Goal: Complete application form: Complete application form

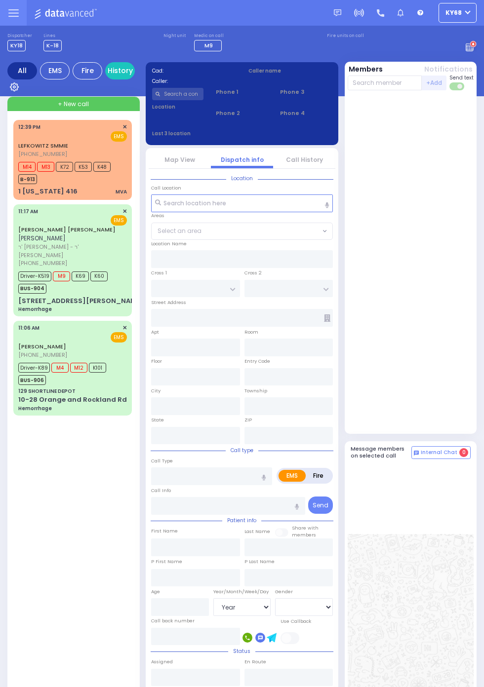
select select "Year"
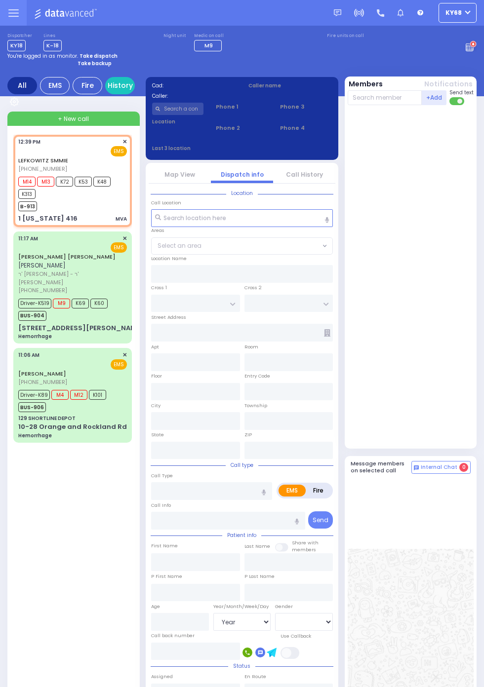
select select
type input "MVA"
radio input "true"
select select
type input "12:39"
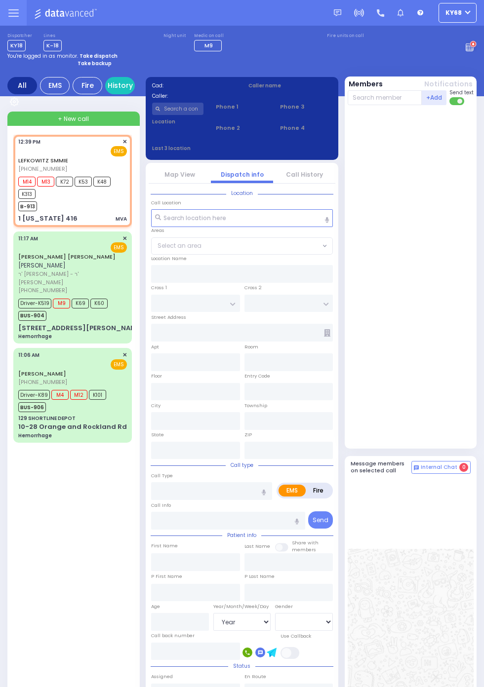
type input "12:41"
type input "[GEOGRAPHIC_DATA]"
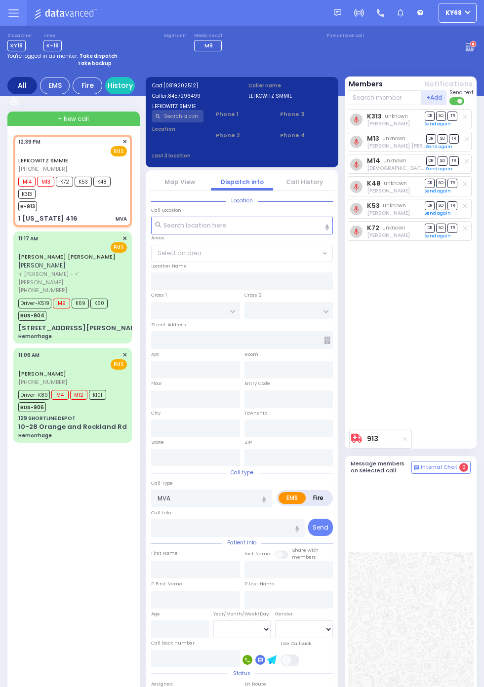
type input "1 [US_STATE] 416"
type input "[US_STATE]"
type input "10916"
select select
radio input "true"
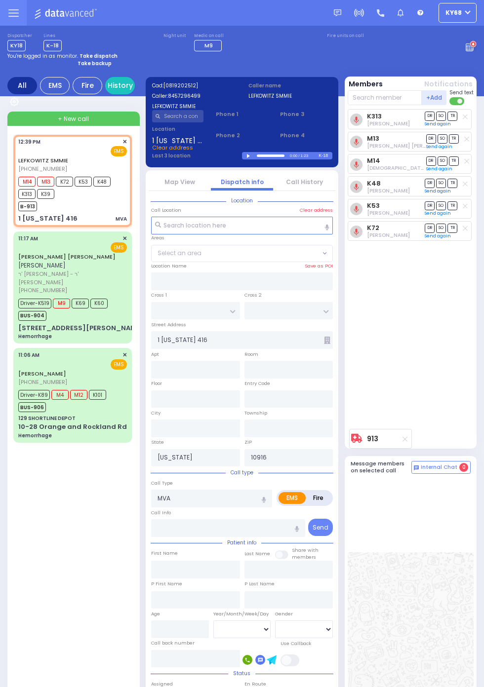
select select
radio input "true"
type input "Unknown"
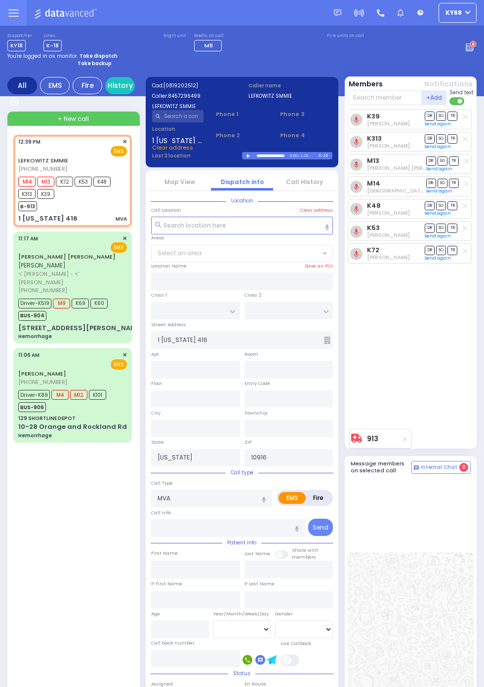
select select "Year"
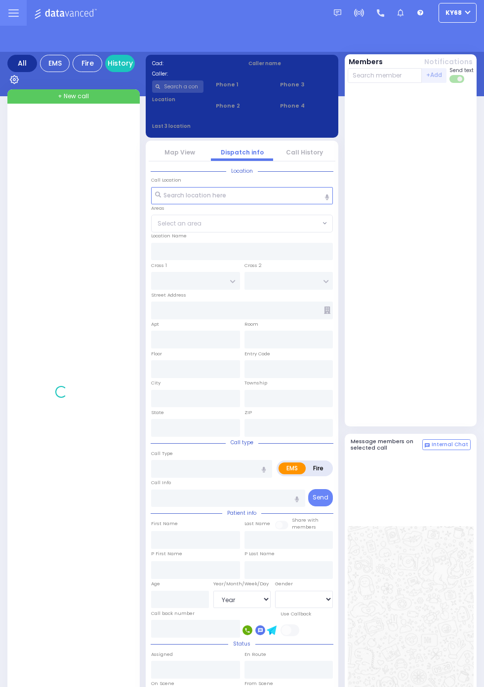
select select "Year"
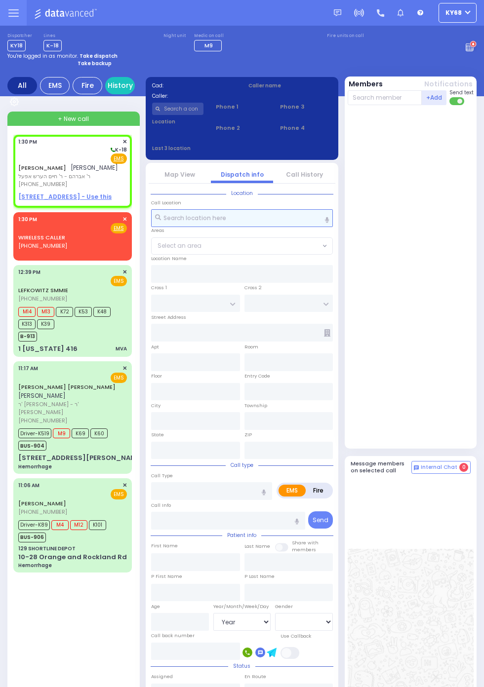
select select
radio input "true"
type input "YITZCHOK YEKUSIEL"
type input "BICKEL"
select select
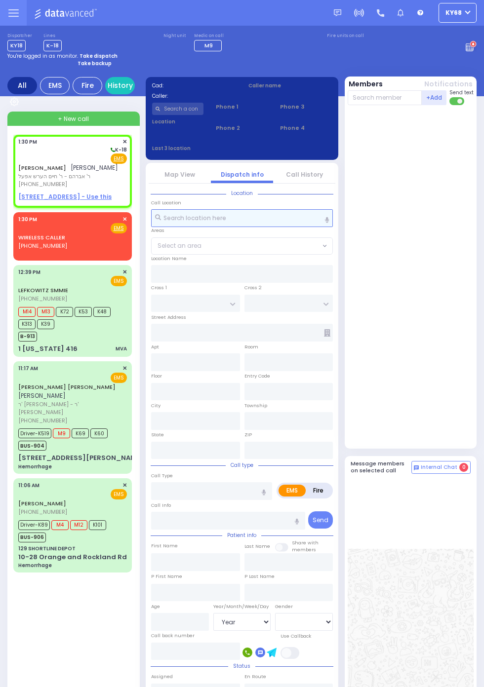
type input "13:30"
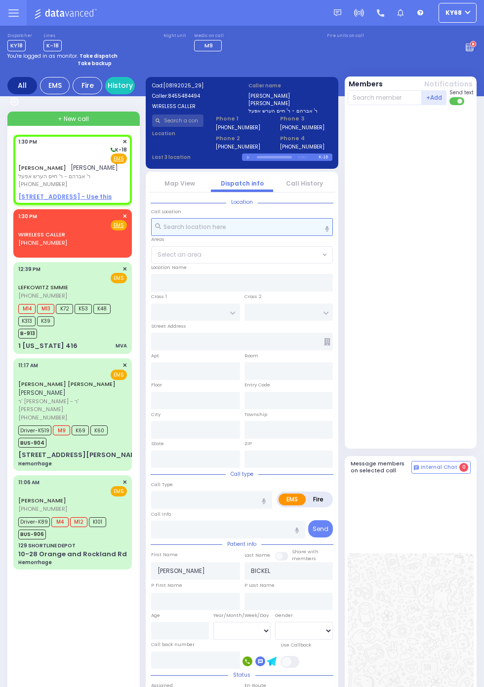
select select
radio input "true"
select select
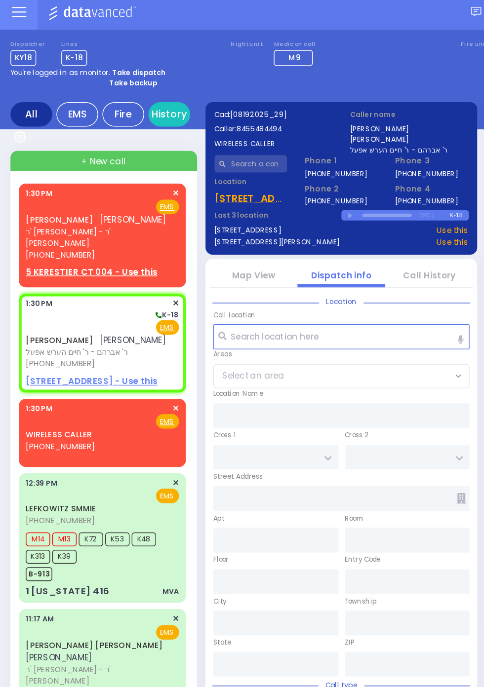
click at [97, 67] on strong "Take backup" at bounding box center [95, 63] width 34 height 7
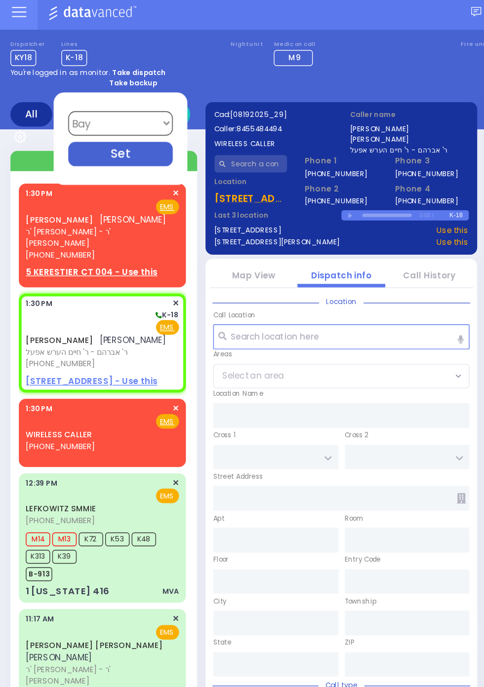
select select "12"
click at [103, 116] on div "Set" at bounding box center [85, 113] width 74 height 17
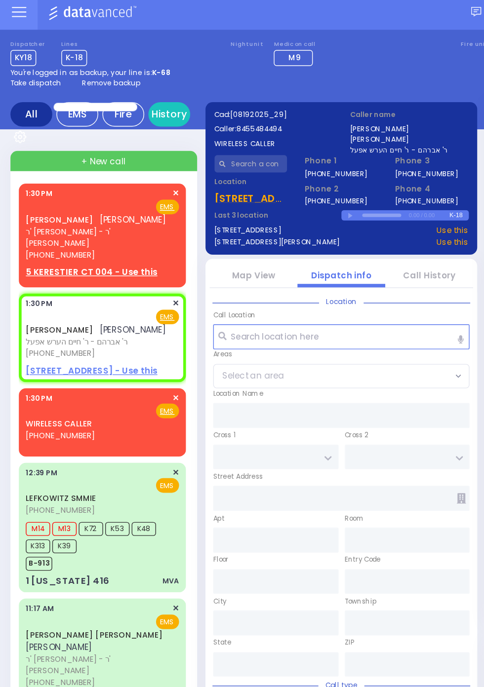
select select
radio input "true"
select select
click at [271, 49] on div "Dispatcher KY18 ✕ shift has started. Are you ? If not please switch user. Switc…" at bounding box center [241, 42] width 469 height 18
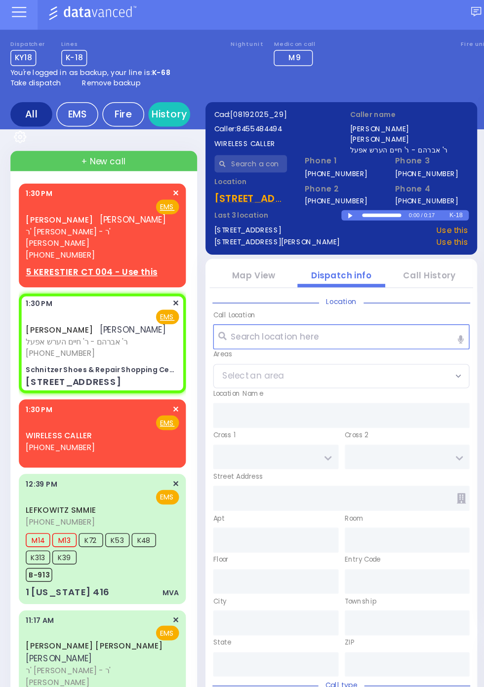
select select
radio input "true"
select select
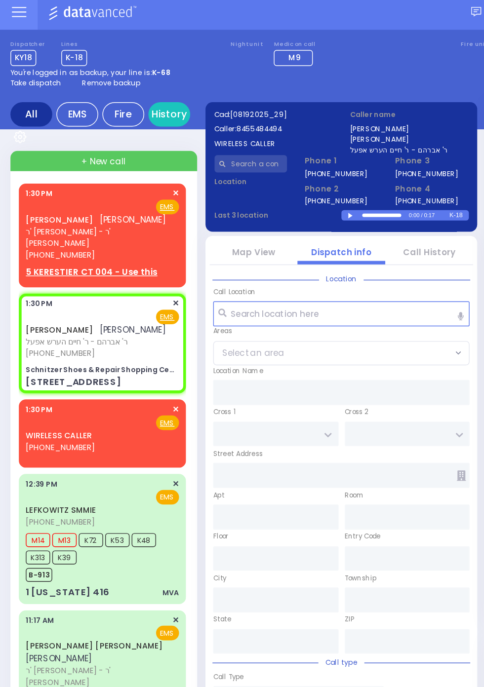
type input "Schnitzer Shoes & Repair Shopping Center"
type input "GORLITZ COURT"
type input "SCHUNNEMUNK RD"
type input "51 Forest Road"
type input "Monroe"
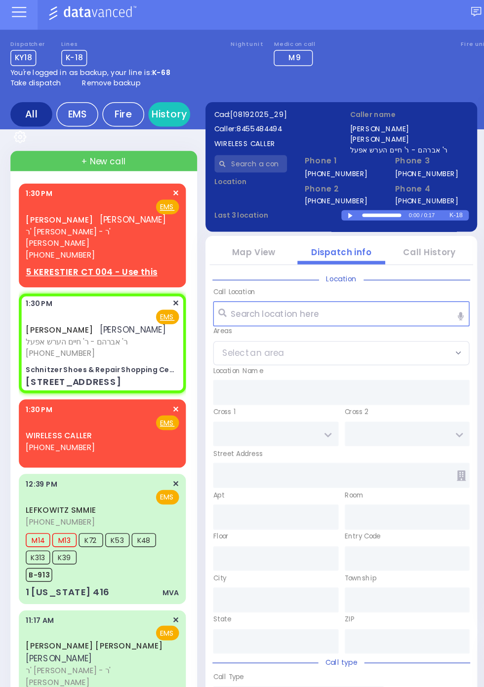
type input "[US_STATE]"
type input "10950"
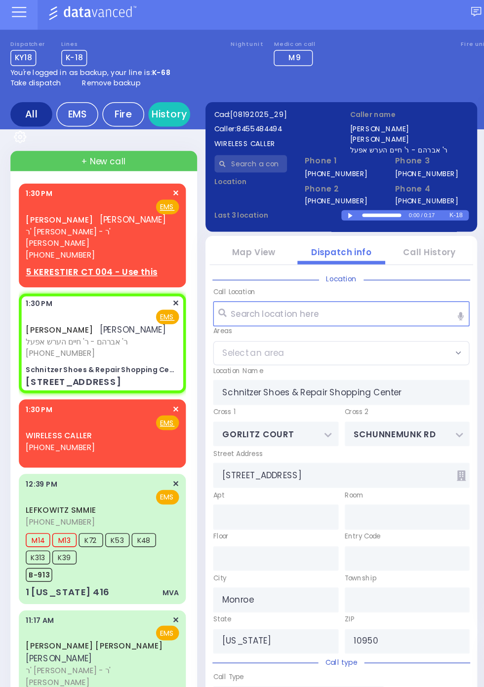
select select "PALM TREE"
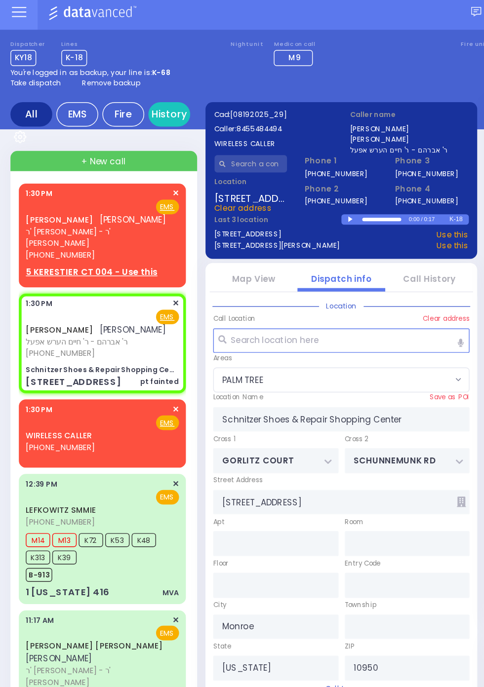
select select
type input "pt fainted"
radio input "true"
select select
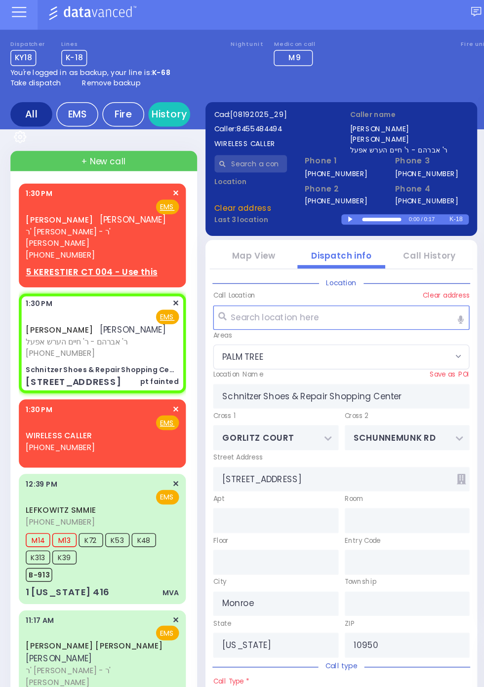
select select
radio input "true"
select select
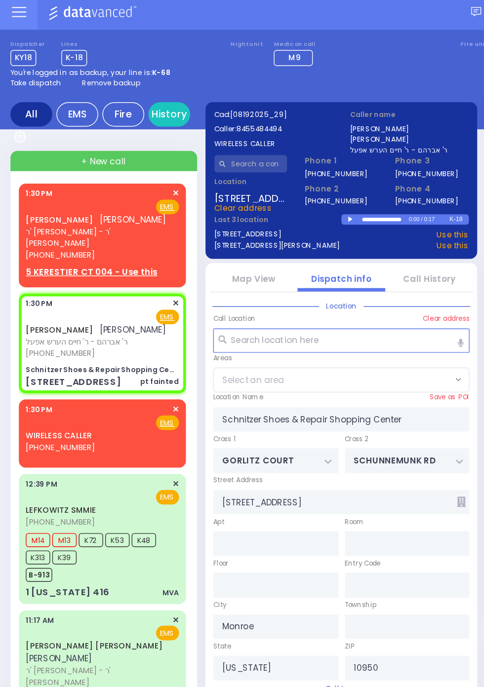
select select "PALM TREE"
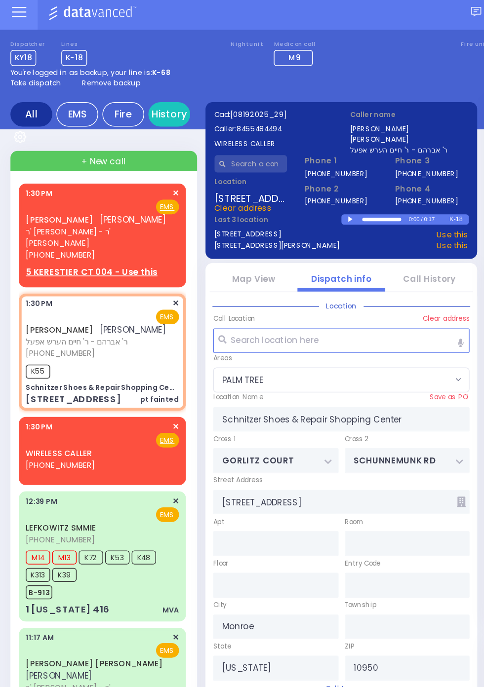
select select
radio input "true"
select select
type input "13:31"
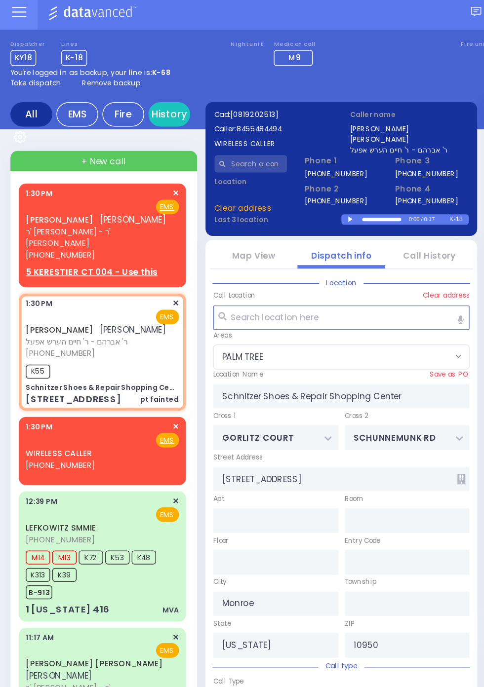
select select "PALM TREE"
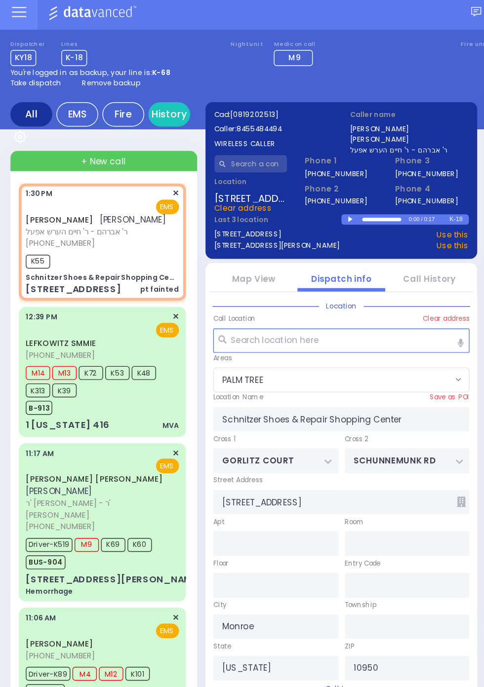
click at [80, 66] on span "Remove backup" at bounding box center [78, 63] width 41 height 7
select select
radio input "true"
select select
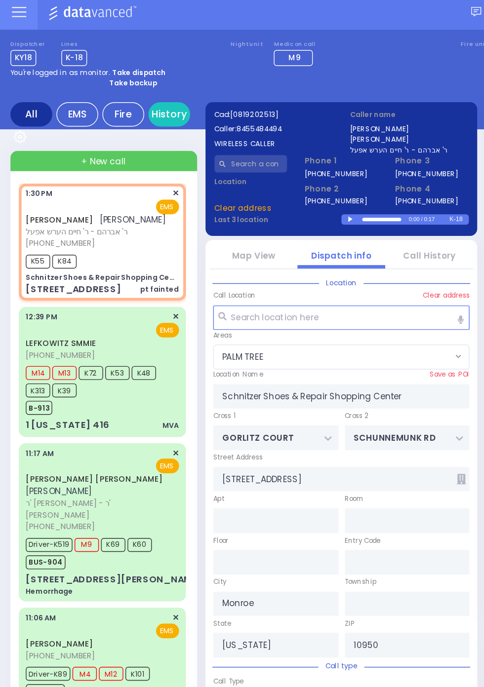
select select "PALM TREE"
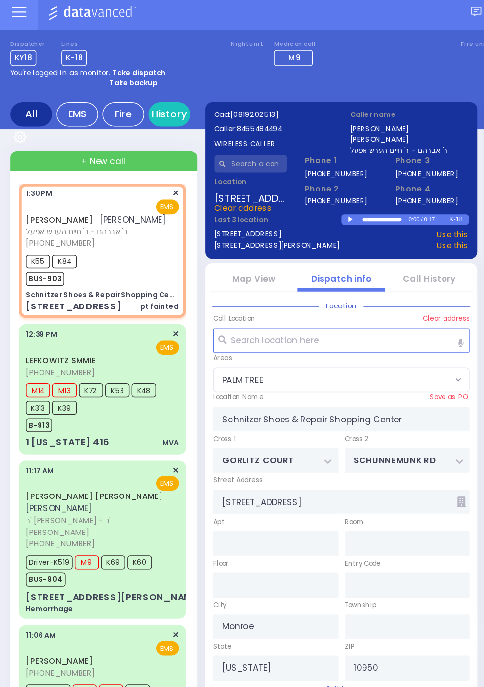
select select
radio input "true"
select select
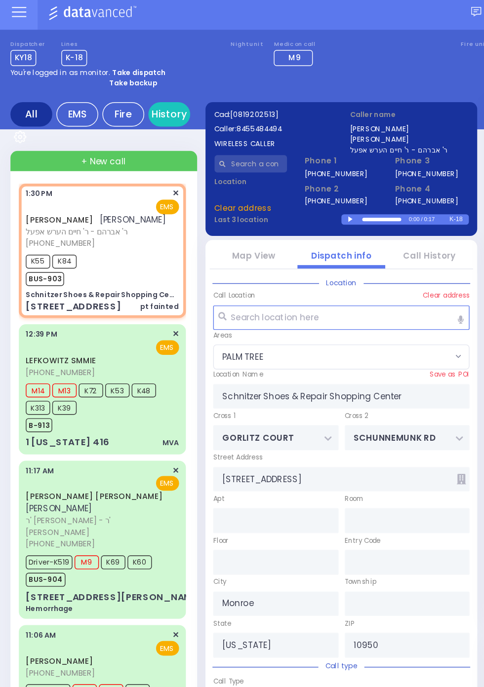
select select "PALM TREE"
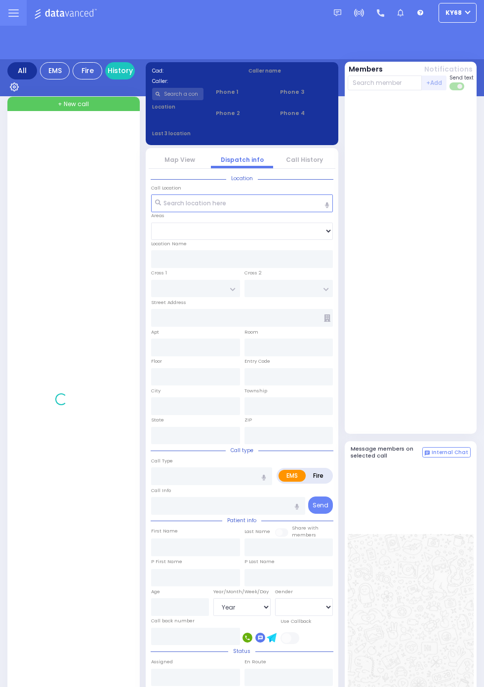
select select "Year"
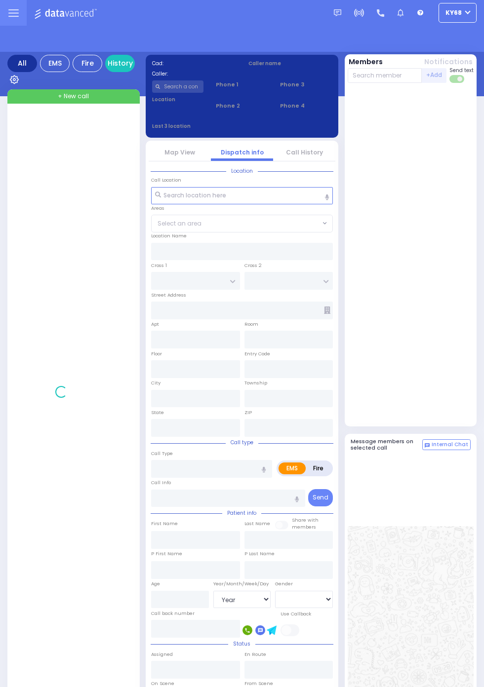
select select "Year"
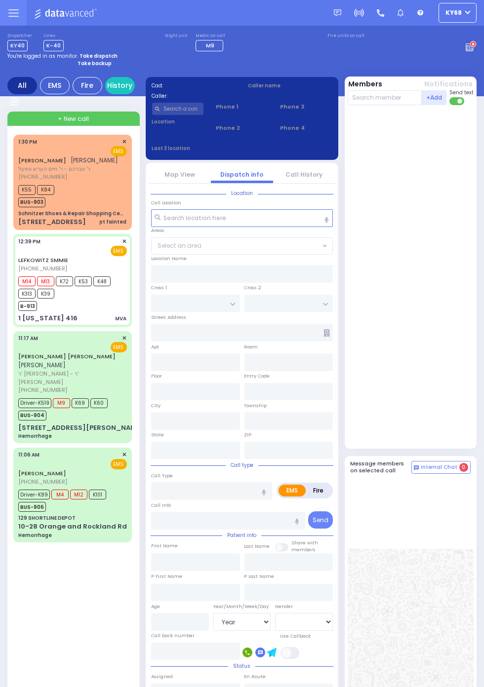
select select
type input "MVA"
radio input "true"
type input "Yakov S"
type input "Plym"
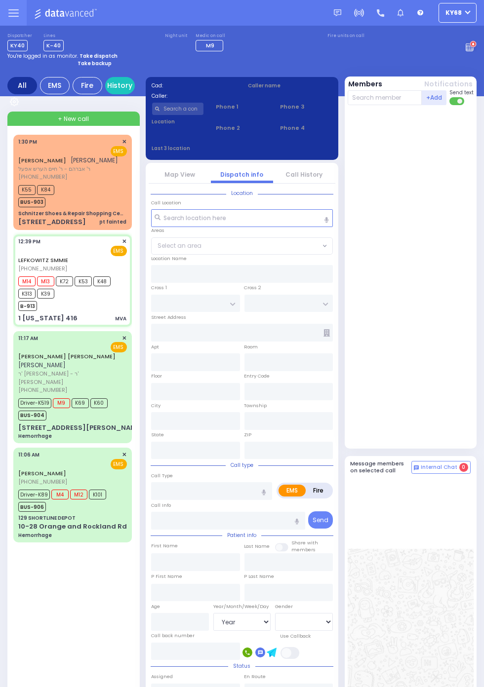
type input "22"
select select "Year"
select select "[DEMOGRAPHIC_DATA]"
type input "12:39"
type input "12:41"
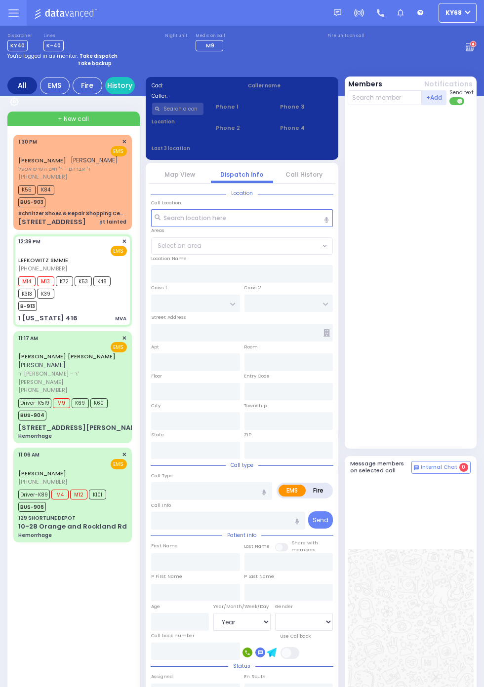
type input "12:57"
type input "13:12"
type input "[GEOGRAPHIC_DATA]"
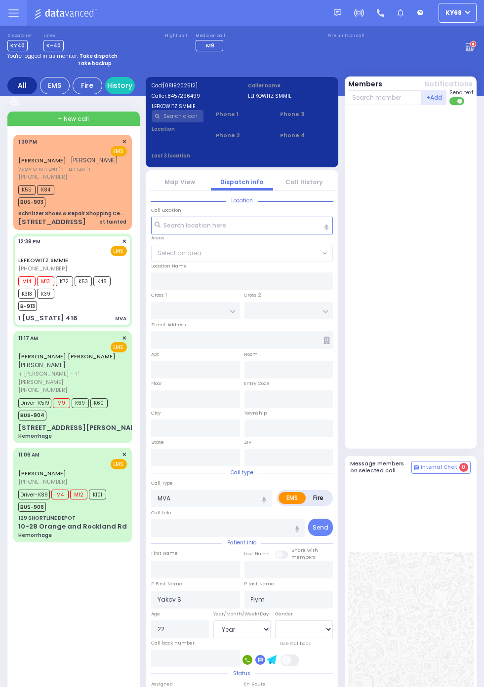
type input "1 [US_STATE] 416"
type input "[US_STATE]"
type input "10916"
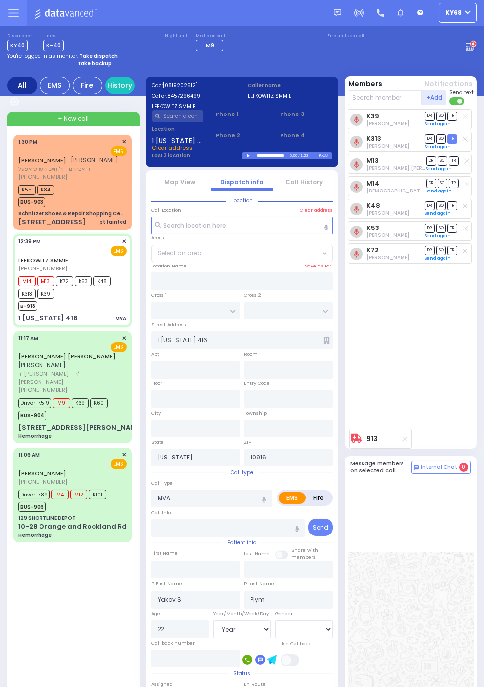
select select
radio input "true"
select select "Year"
select select "[DEMOGRAPHIC_DATA]"
select select
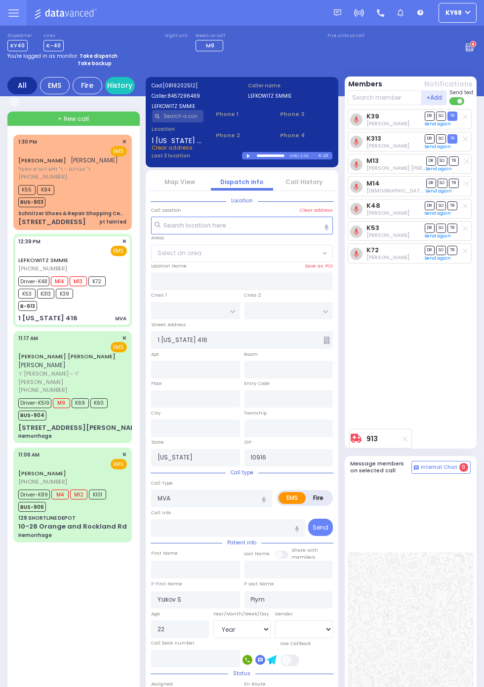
radio input "true"
select select "Year"
select select "[DEMOGRAPHIC_DATA]"
select select
radio input "true"
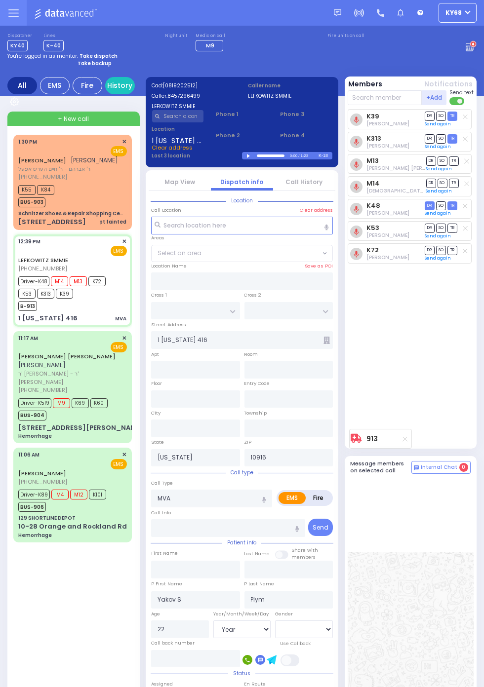
select select "Year"
select select "[DEMOGRAPHIC_DATA]"
select select
radio input "true"
select select "Year"
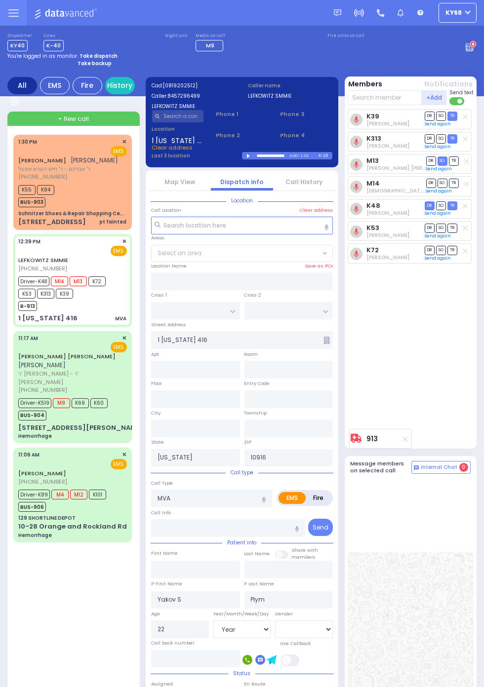
select select "[DEMOGRAPHIC_DATA]"
select select
radio input "true"
select select "Year"
select select "[DEMOGRAPHIC_DATA]"
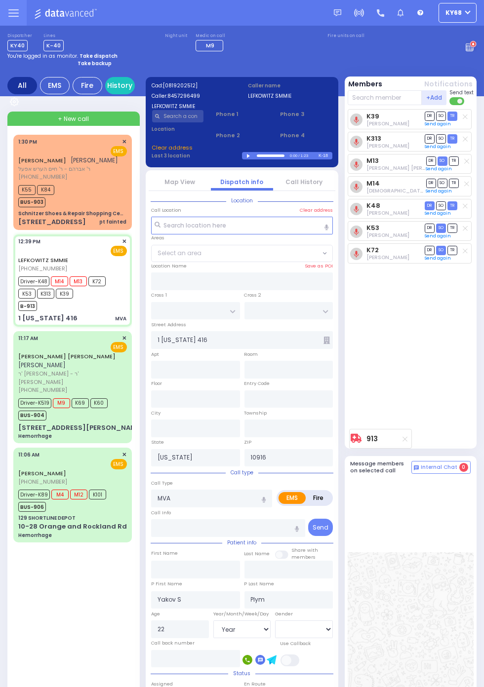
select select
radio input "true"
select select "Year"
select select "[DEMOGRAPHIC_DATA]"
select select
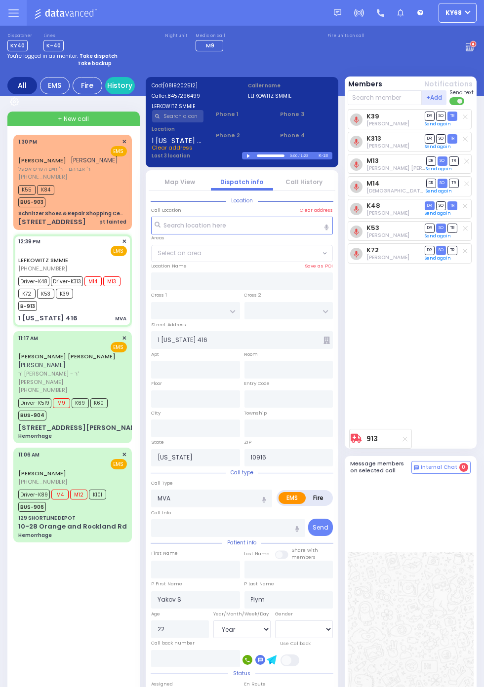
radio input "true"
select select "Year"
select select "[DEMOGRAPHIC_DATA]"
select select
radio input "true"
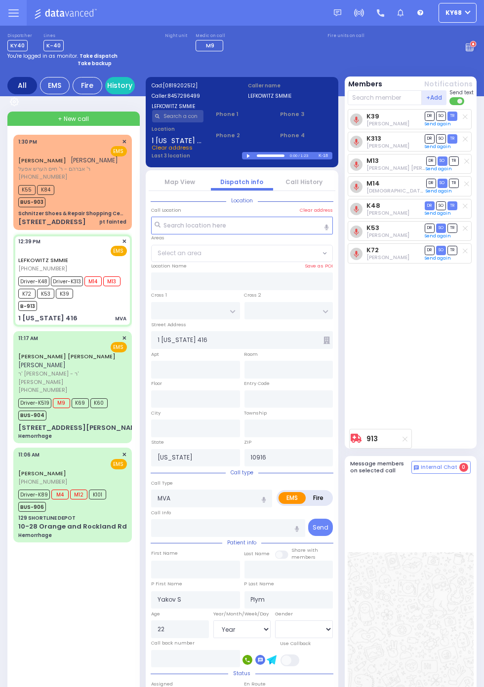
select select "Year"
select select "[DEMOGRAPHIC_DATA]"
